Goal: Task Accomplishment & Management: Use online tool/utility

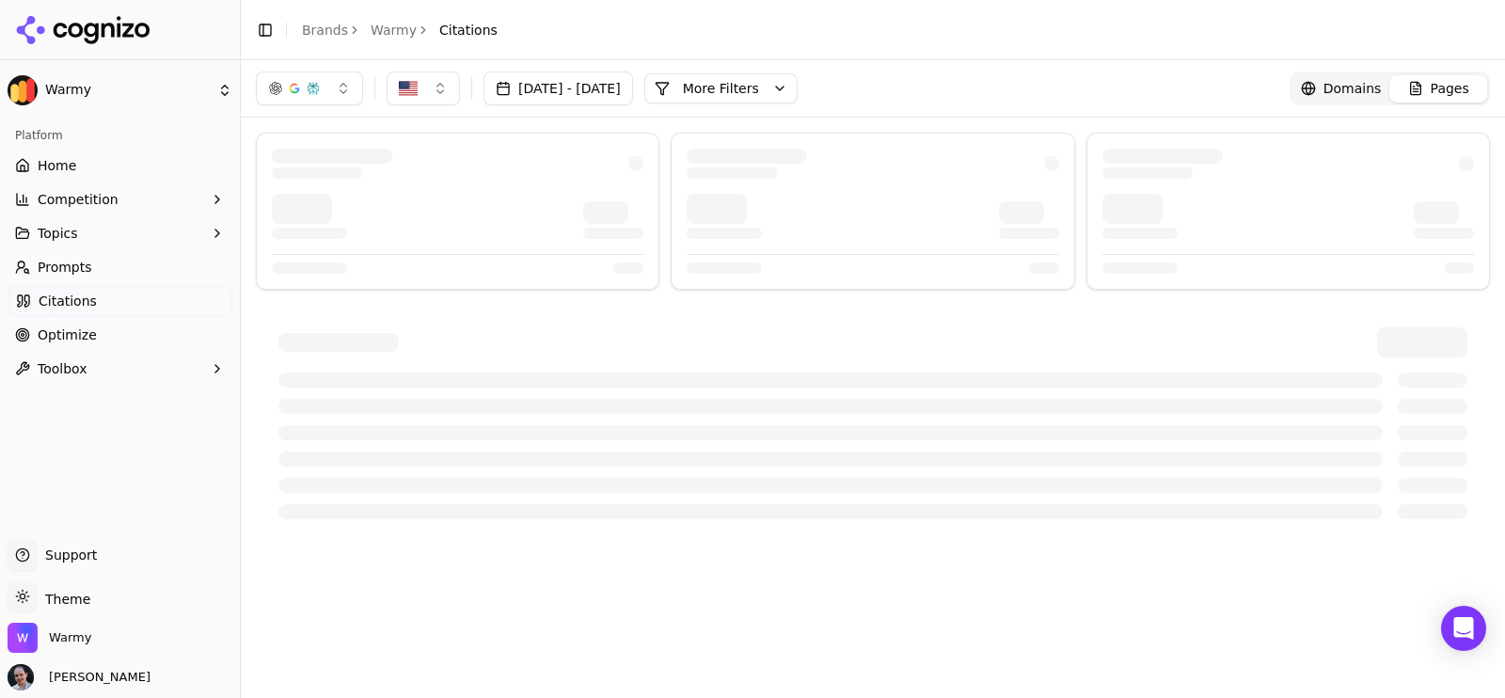
click at [633, 97] on button "[DATE] - [DATE]" at bounding box center [558, 88] width 150 height 34
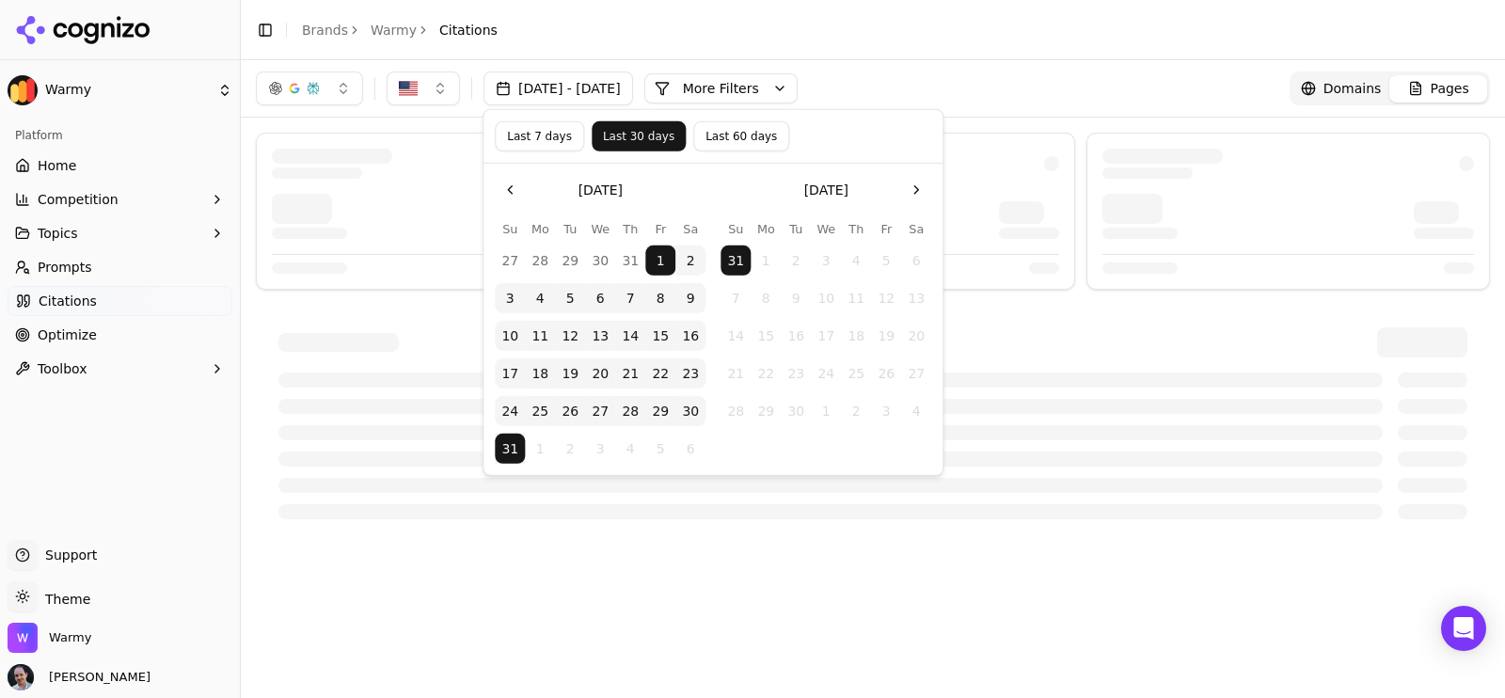
click at [707, 128] on button "Last 60 days" at bounding box center [741, 136] width 96 height 30
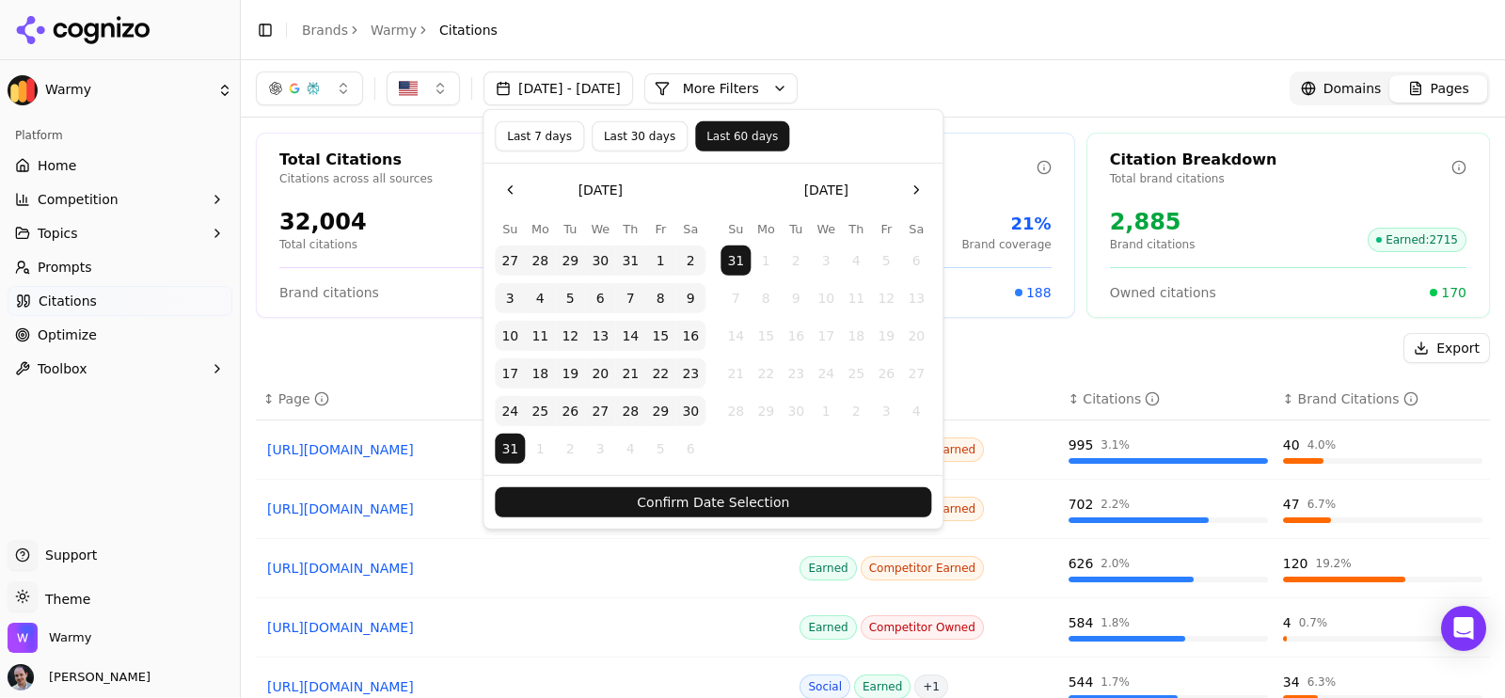
click at [508, 189] on button "Go to the Previous Month" at bounding box center [510, 190] width 30 height 30
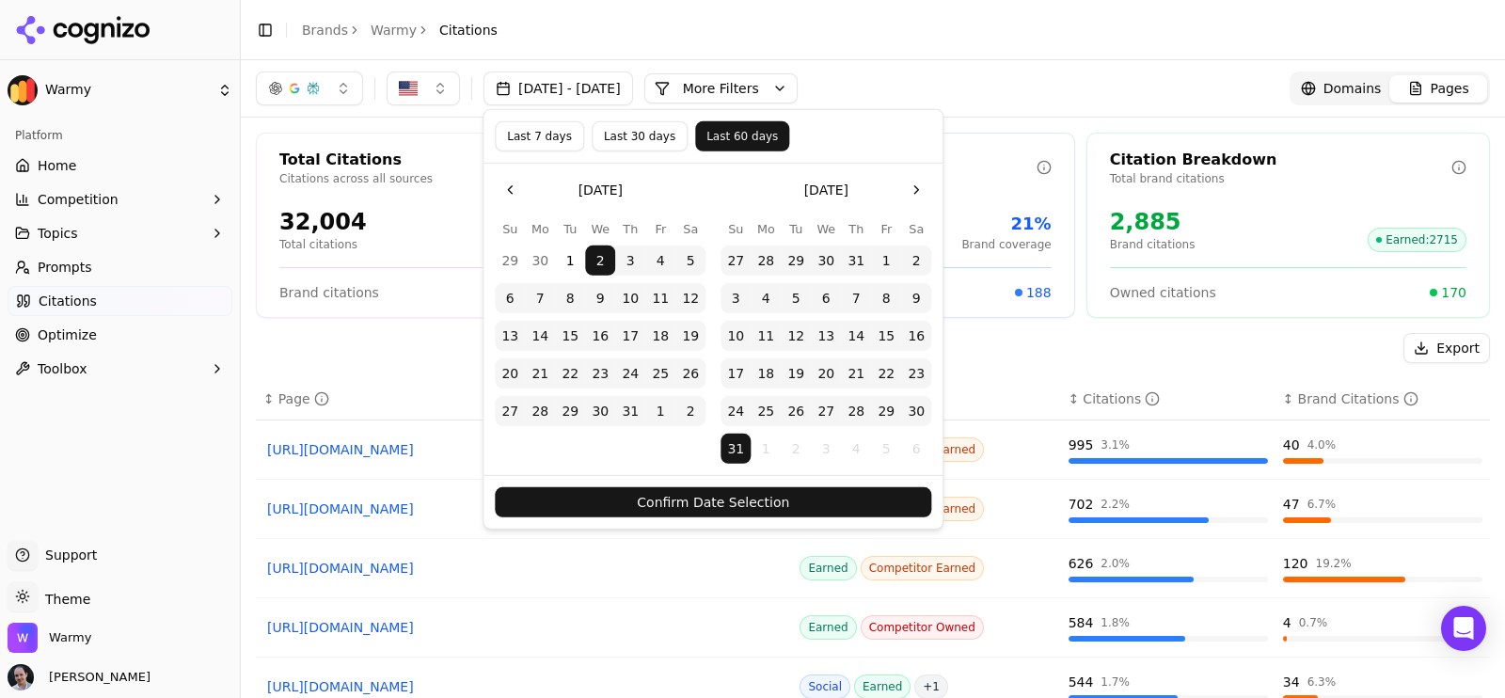
click at [508, 189] on button "Go to the Previous Month" at bounding box center [510, 190] width 30 height 30
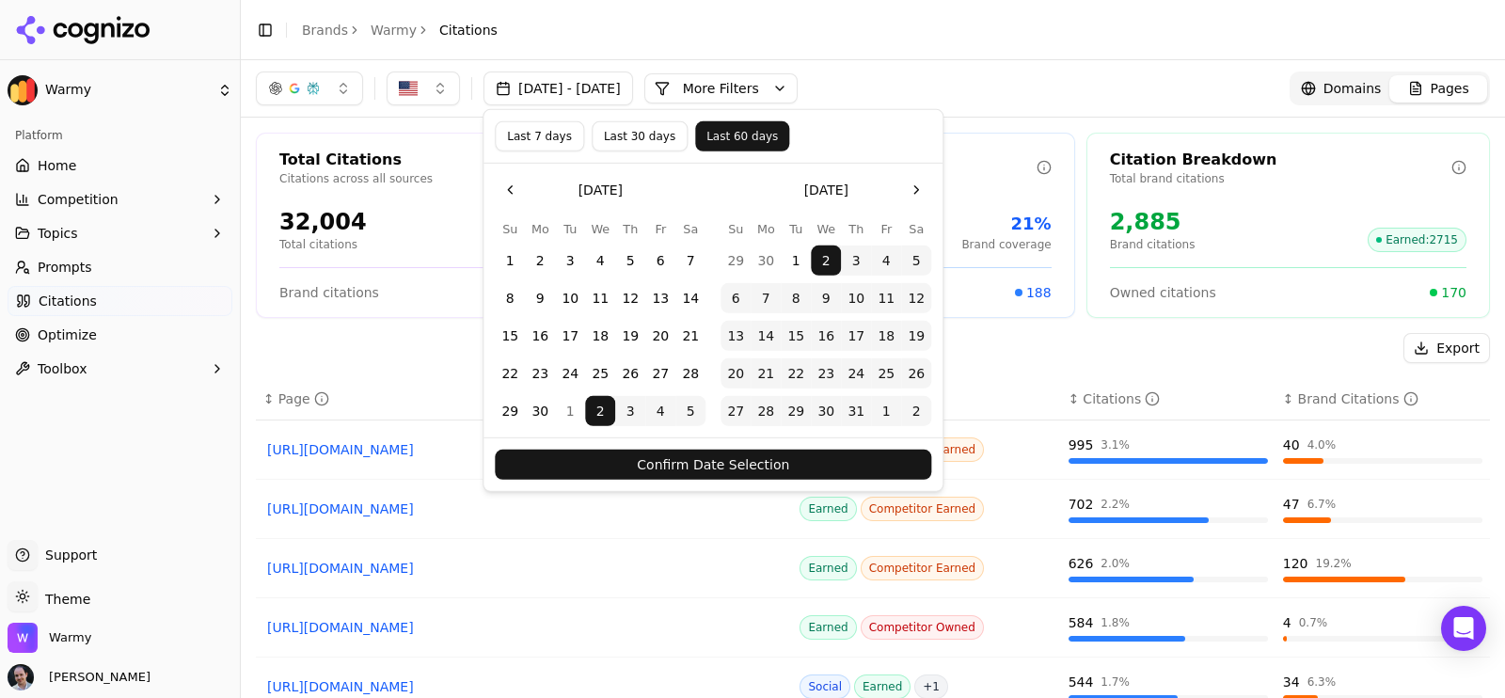
click at [508, 189] on button "Go to the Previous Month" at bounding box center [510, 190] width 30 height 30
click at [634, 257] on button "1" at bounding box center [630, 260] width 30 height 30
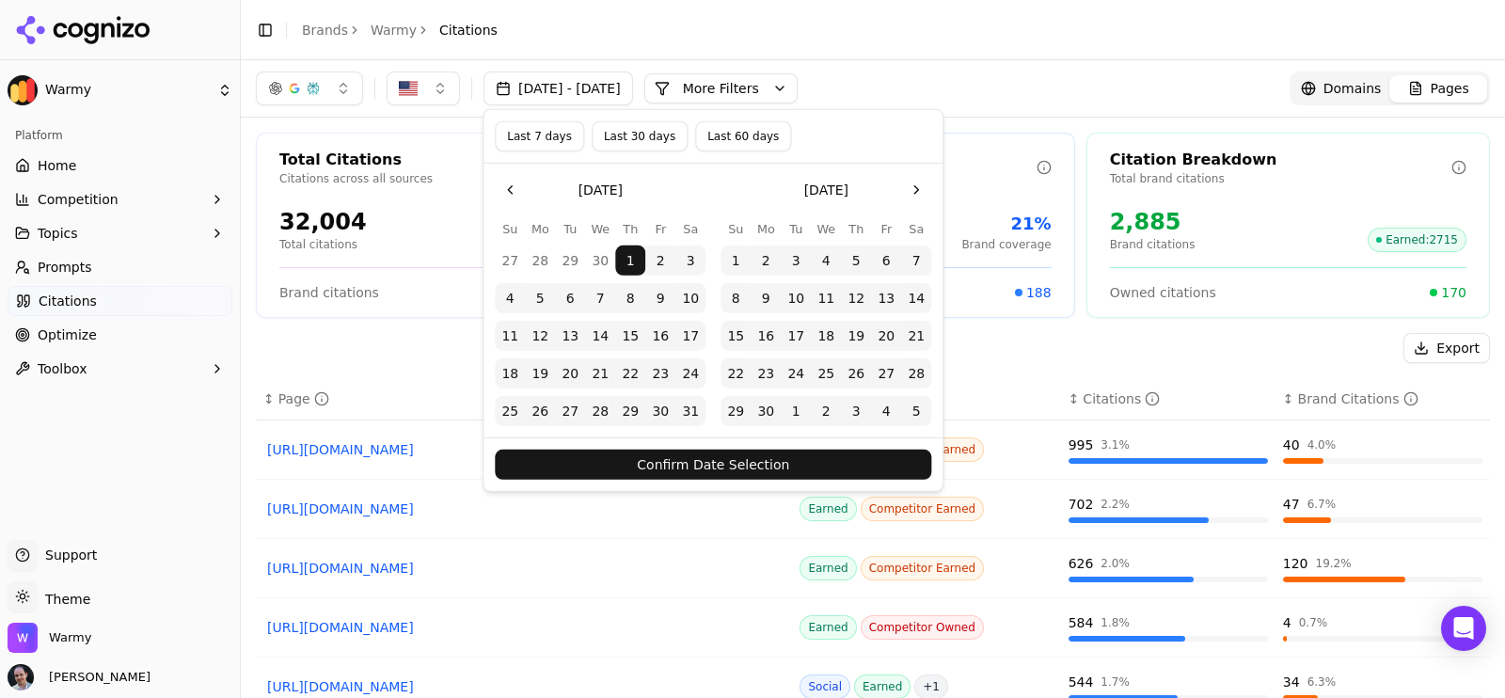
click at [912, 183] on button "Go to the Next Month" at bounding box center [916, 190] width 30 height 30
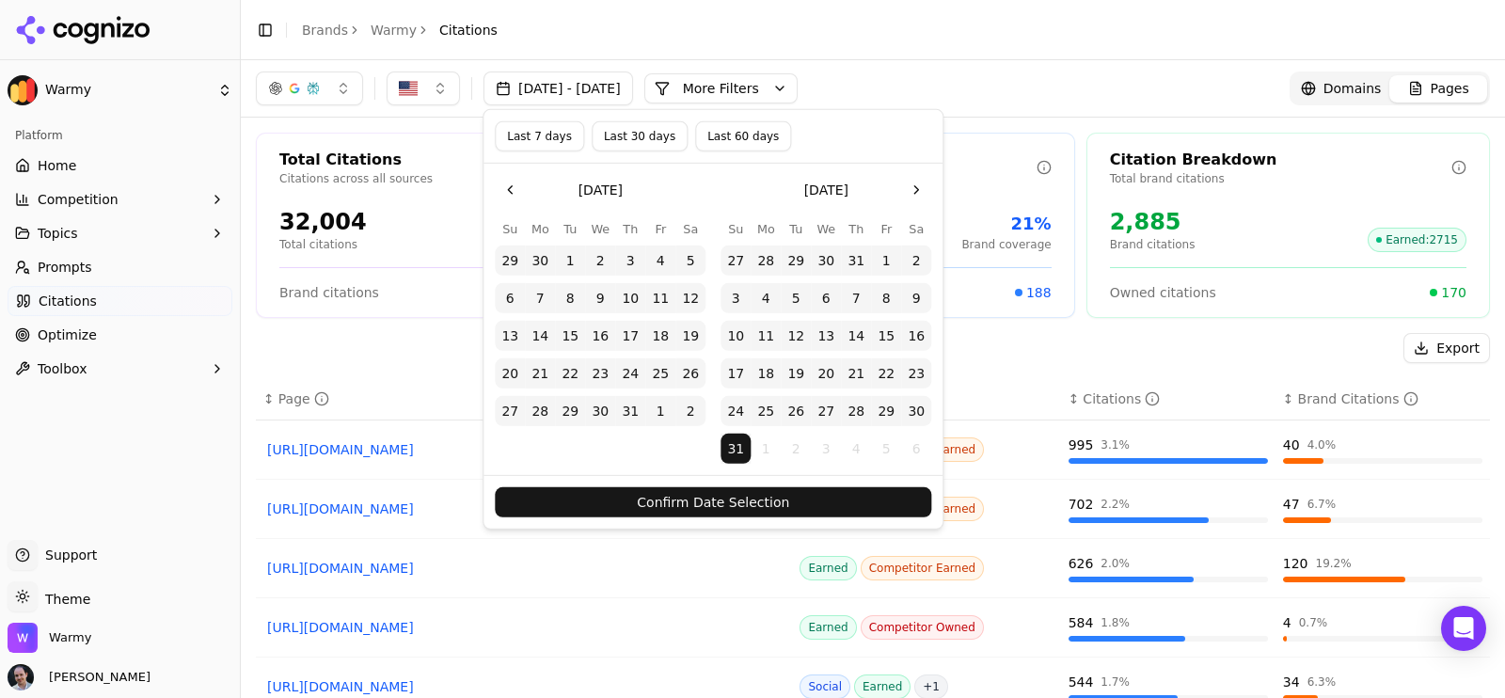
click at [912, 183] on button "Go to the Next Month" at bounding box center [916, 190] width 30 height 30
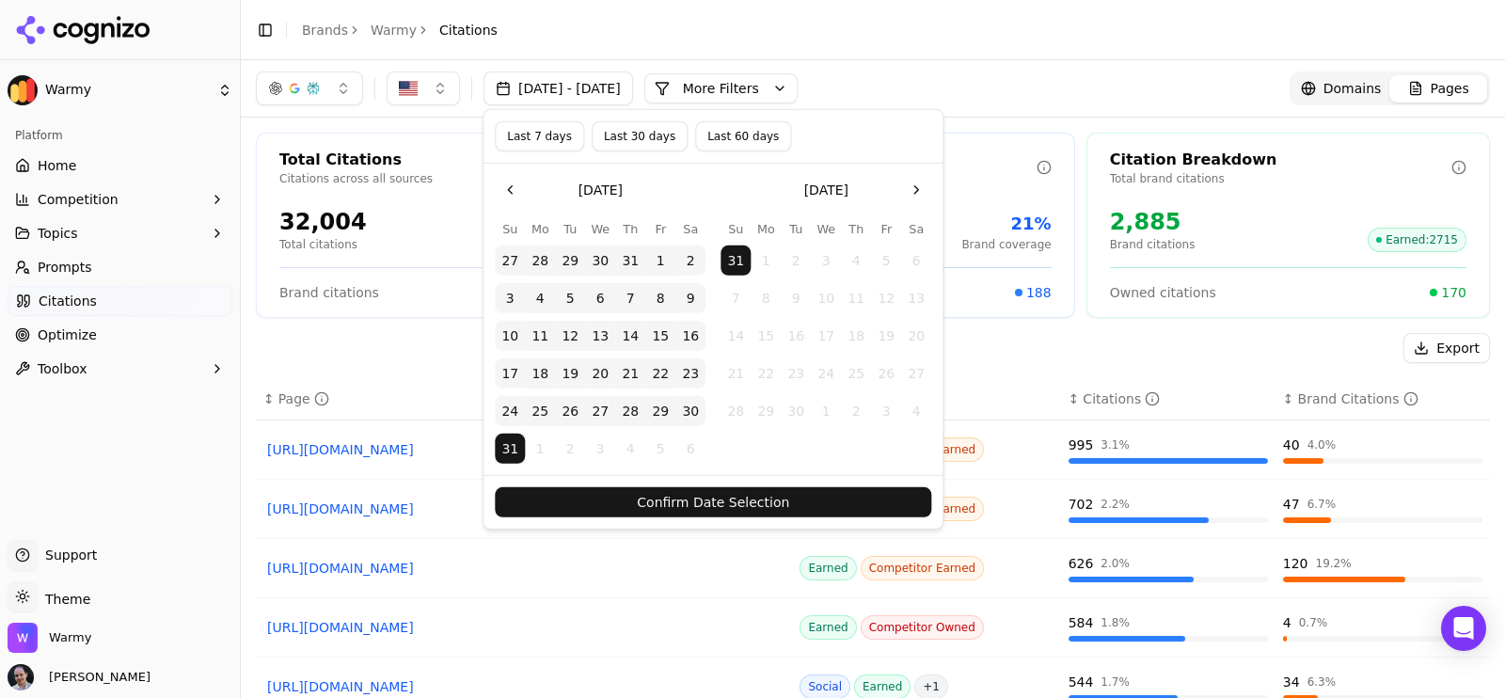
click at [739, 512] on button "Confirm Date Selection" at bounding box center [713, 502] width 436 height 30
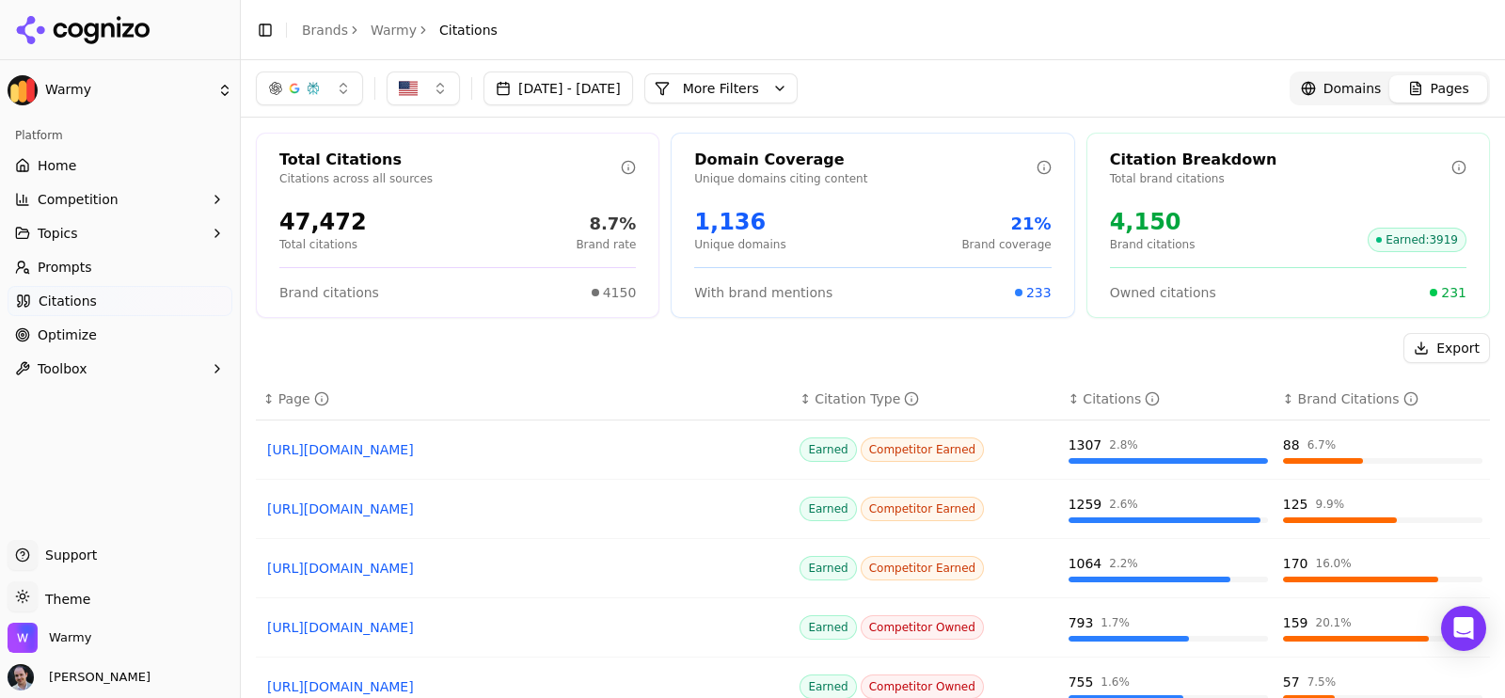
click at [1431, 347] on button "Export" at bounding box center [1446, 348] width 87 height 30
